Goal: Find contact information: Find contact information

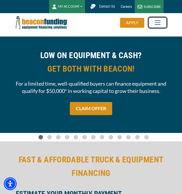
click at [156, 22] on span "Toggle navigation" at bounding box center [157, 22] width 10 height 7
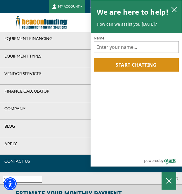
click at [38, 166] on link "CONTACT US" at bounding box center [91, 161] width 182 height 13
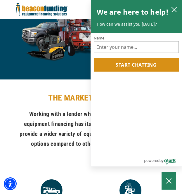
scroll to position [467, 0]
